Goal: Transaction & Acquisition: Purchase product/service

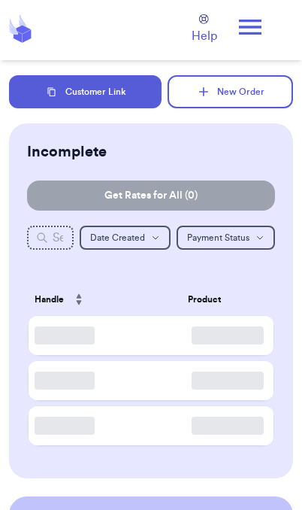
scroll to position [62, 0]
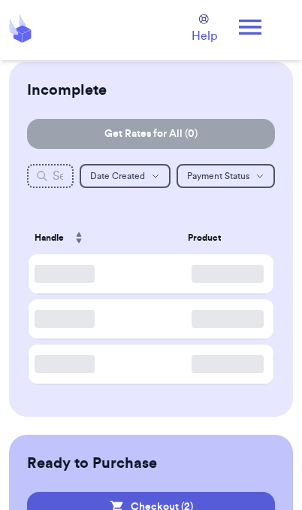
checkbox input "true"
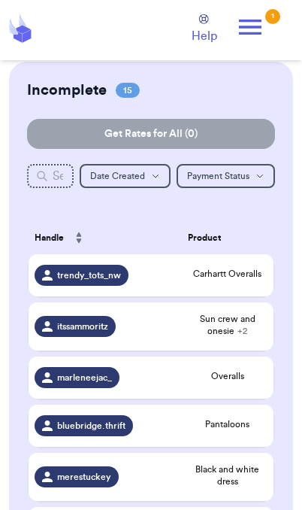
click at [259, 21] on icon at bounding box center [250, 27] width 23 height 15
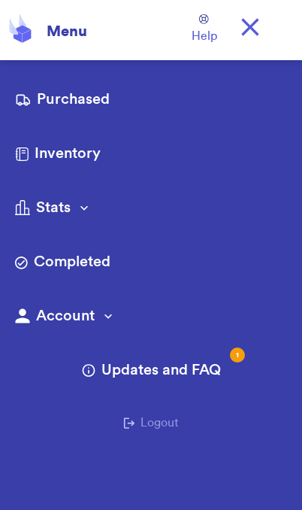
click at [93, 94] on link "Purchased" at bounding box center [151, 101] width 272 height 24
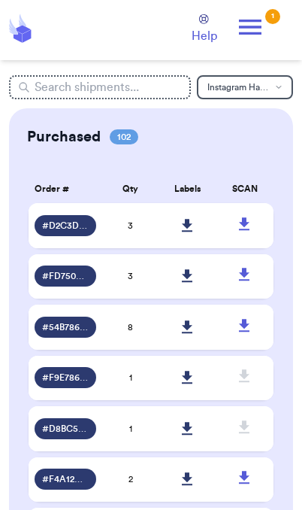
click at [193, 232] on icon at bounding box center [187, 226] width 11 height 14
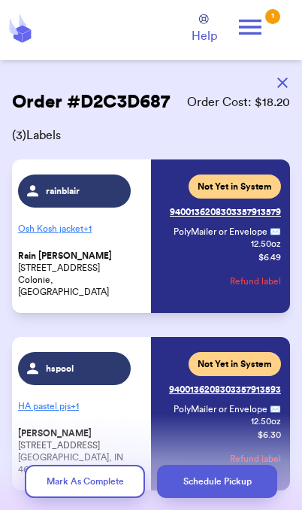
click at [262, 26] on icon at bounding box center [250, 27] width 30 height 30
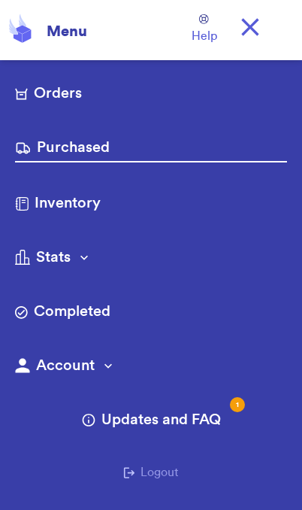
click at [76, 88] on link "Orders" at bounding box center [151, 95] width 272 height 24
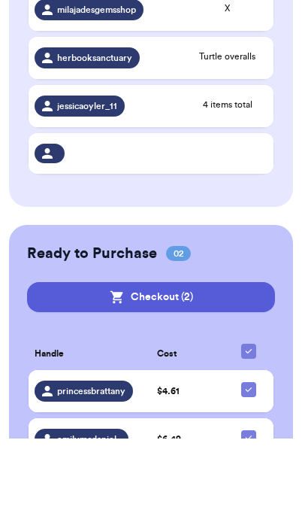
scroll to position [820, 0]
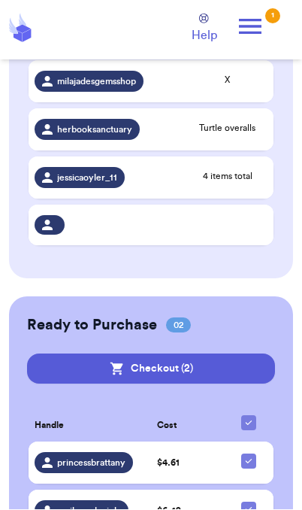
click at [205, 367] on button "Checkout ( 2 )" at bounding box center [151, 369] width 248 height 30
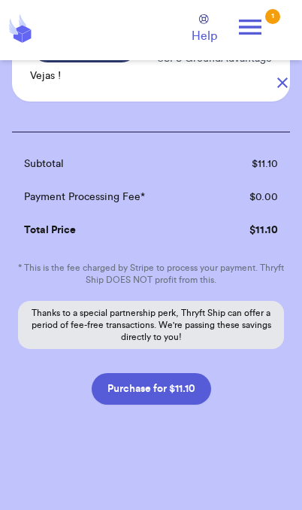
scroll to position [249, 0]
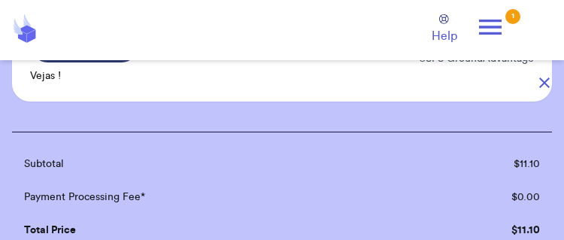
click at [208, 50] on header "Orders Purchased Inventory More Stats Completed Orders Copy Customer Link New S…" at bounding box center [282, 30] width 564 height 60
